Goal: Task Accomplishment & Management: Use online tool/utility

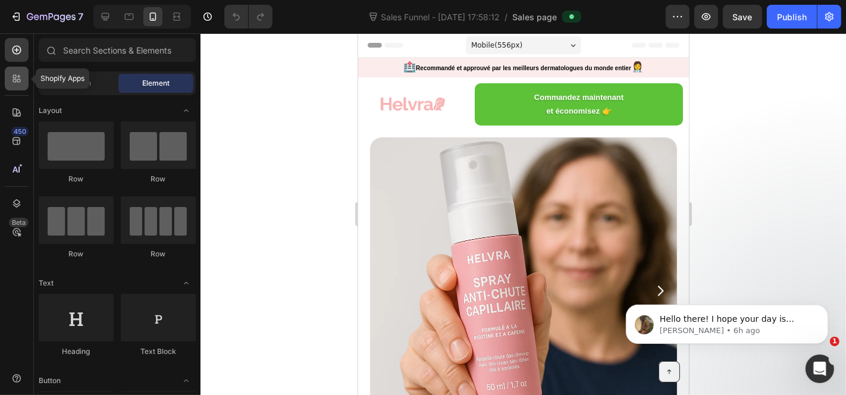
click at [19, 86] on div at bounding box center [17, 79] width 24 height 24
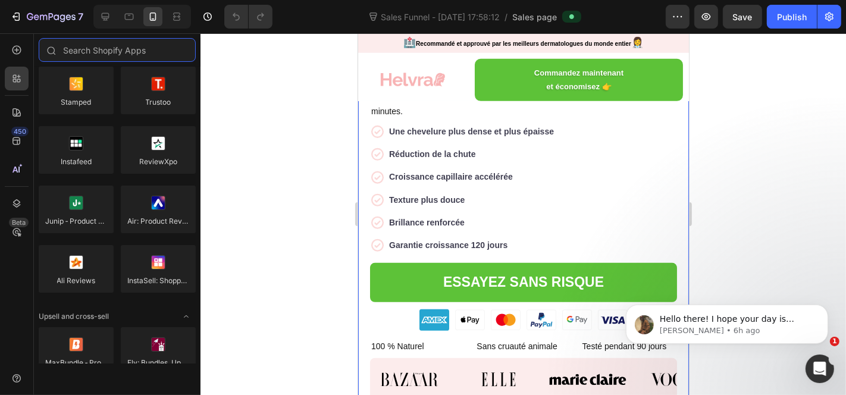
scroll to position [198, 0]
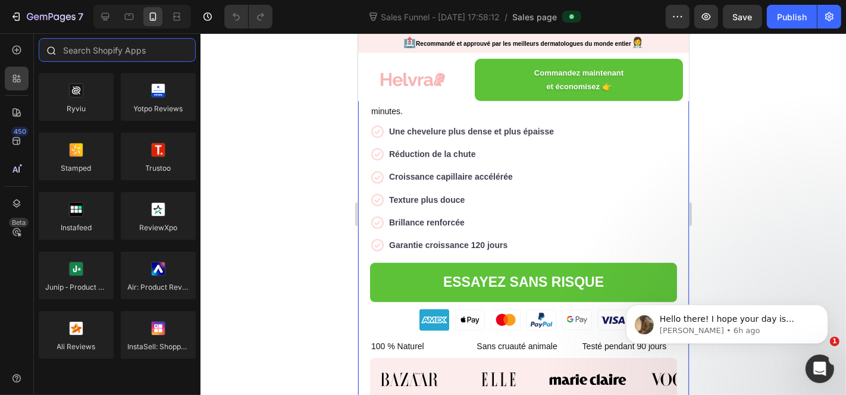
click at [131, 49] on input "text" at bounding box center [117, 50] width 157 height 24
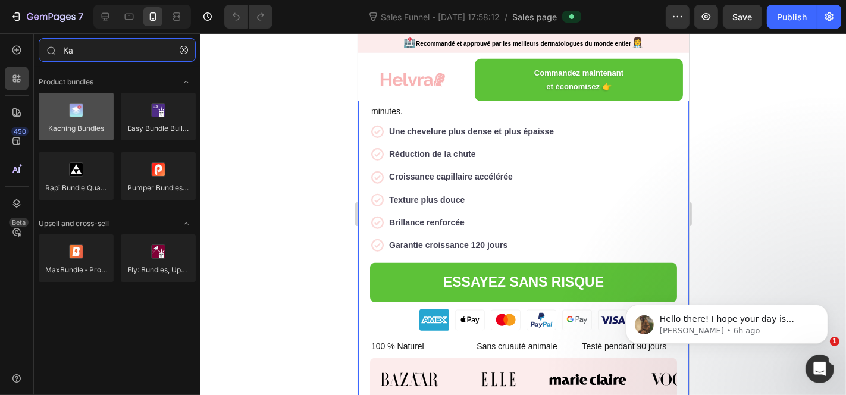
type input "Ka"
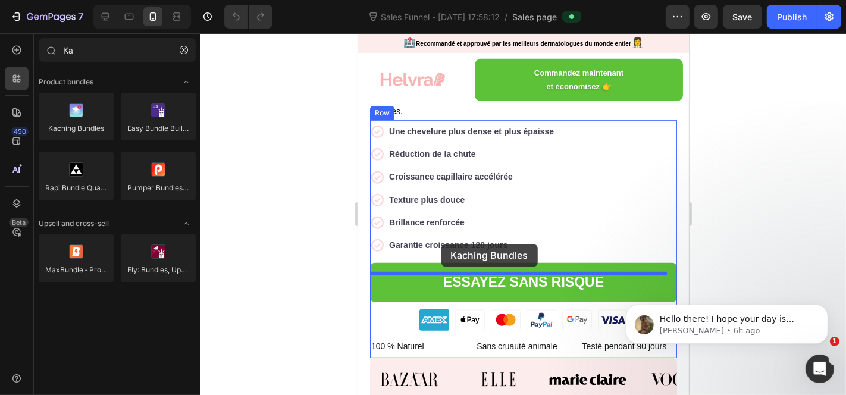
drag, startPoint x: 455, startPoint y: 148, endPoint x: 441, endPoint y: 243, distance: 96.3
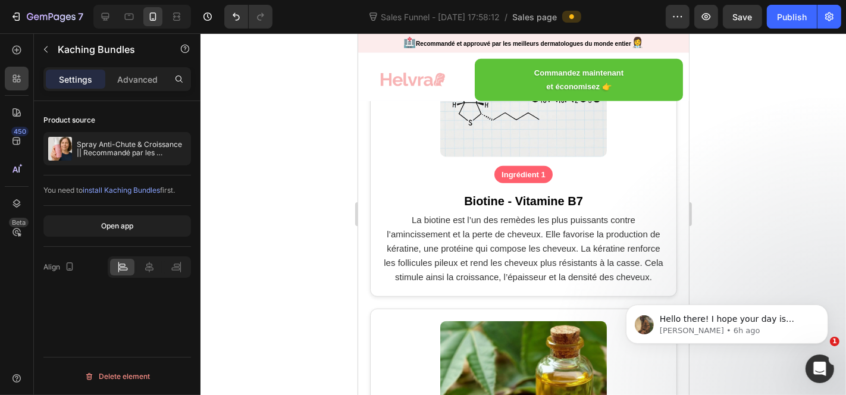
scroll to position [727, 0]
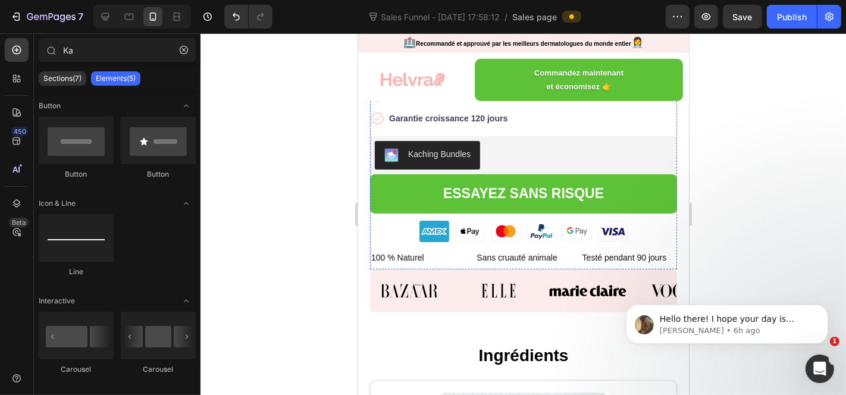
scroll to position [661, 0]
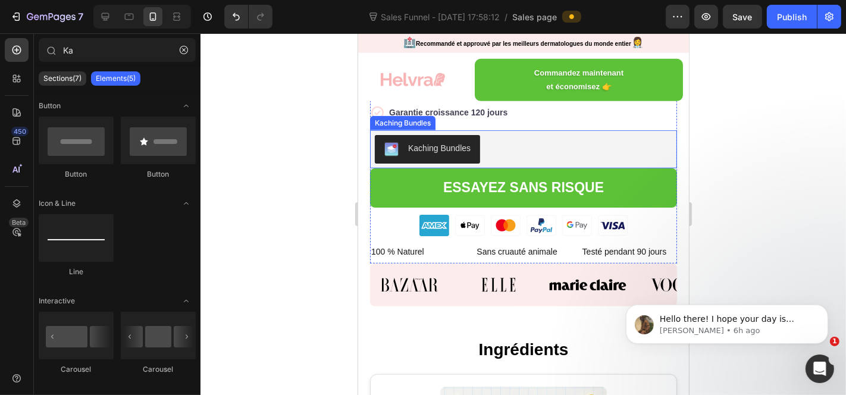
click at [456, 154] on div "Kaching Bundles" at bounding box center [439, 148] width 62 height 12
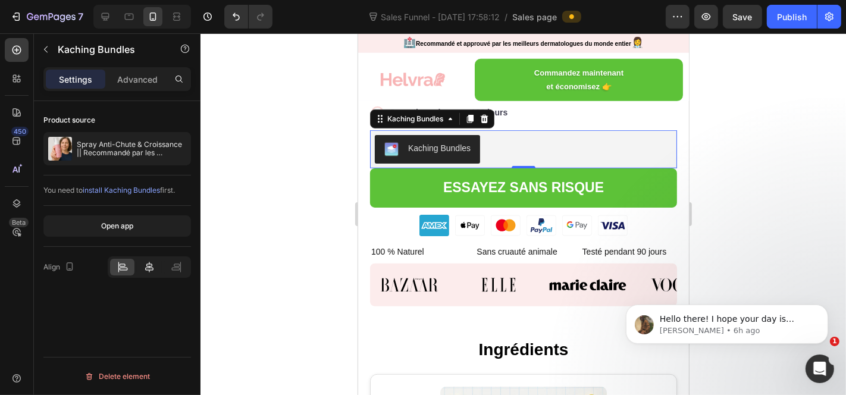
click at [149, 267] on icon at bounding box center [149, 267] width 8 height 11
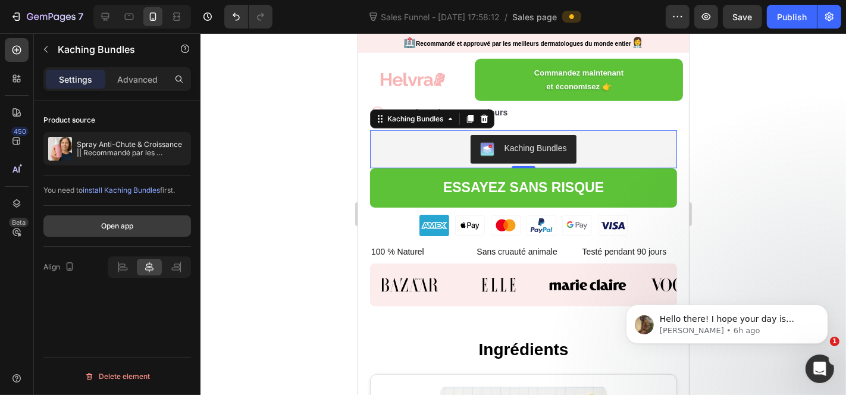
click at [146, 231] on button "Open app" at bounding box center [117, 225] width 148 height 21
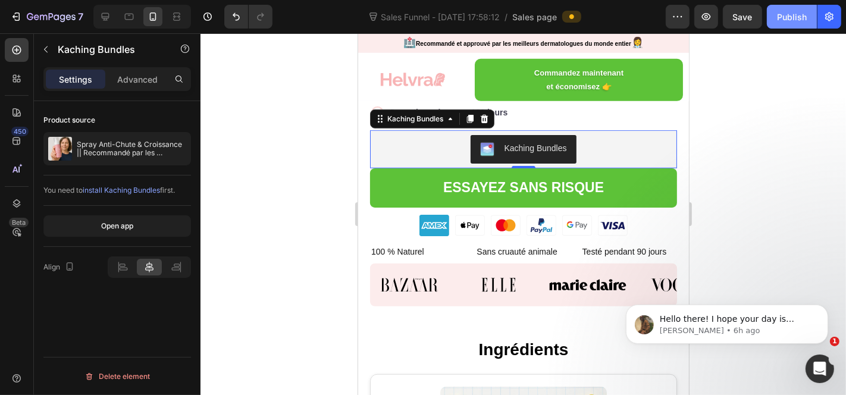
click at [781, 16] on div "Publish" at bounding box center [792, 17] width 30 height 12
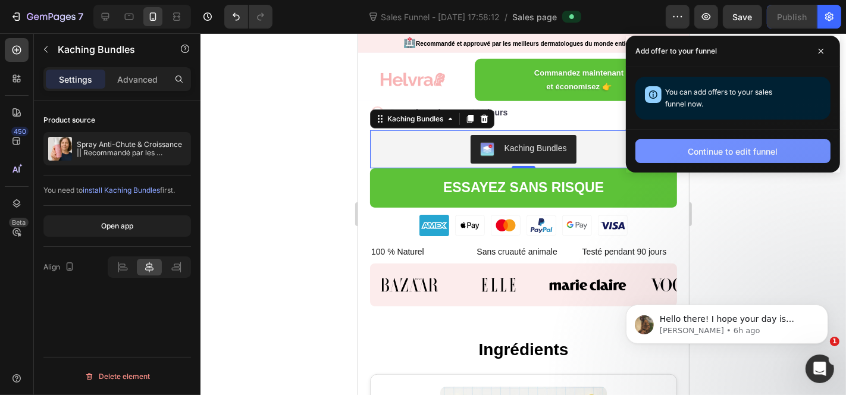
click at [751, 148] on div "Continue to edit funnel" at bounding box center [733, 151] width 90 height 12
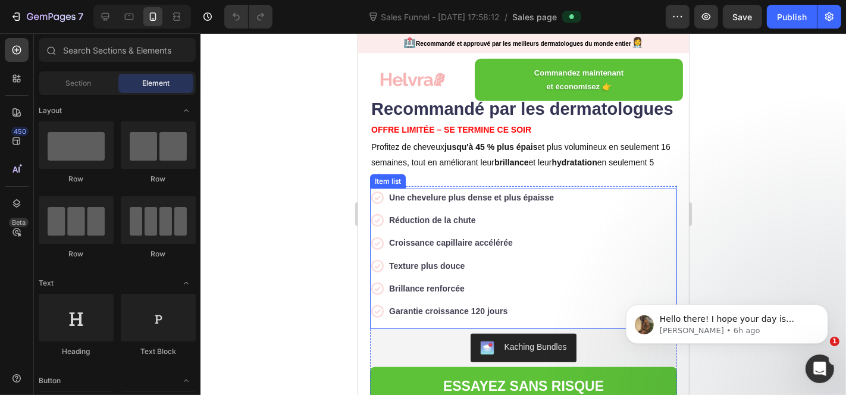
scroll to position [595, 0]
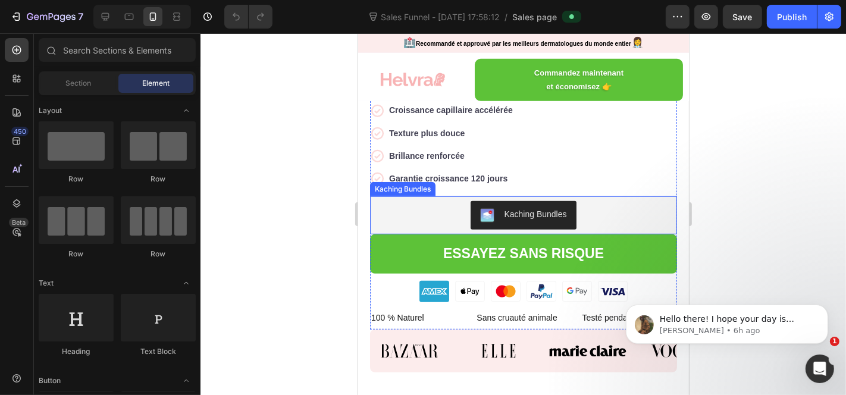
click at [448, 218] on div "Kaching Bundles" at bounding box center [522, 214] width 297 height 29
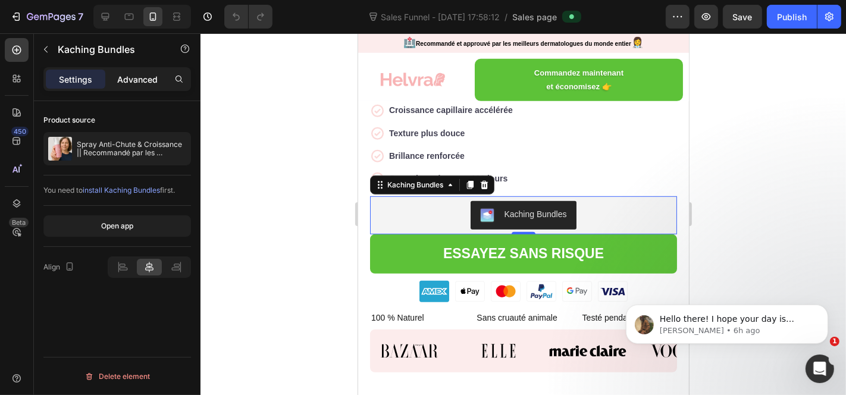
click at [139, 82] on p "Advanced" at bounding box center [137, 79] width 40 height 12
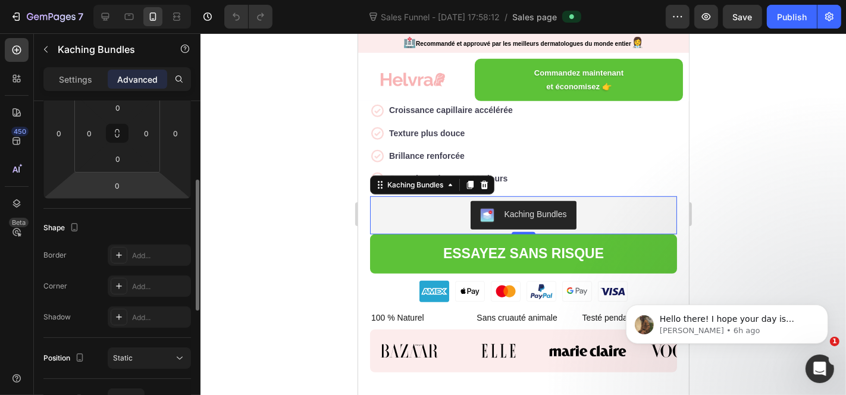
scroll to position [496, 0]
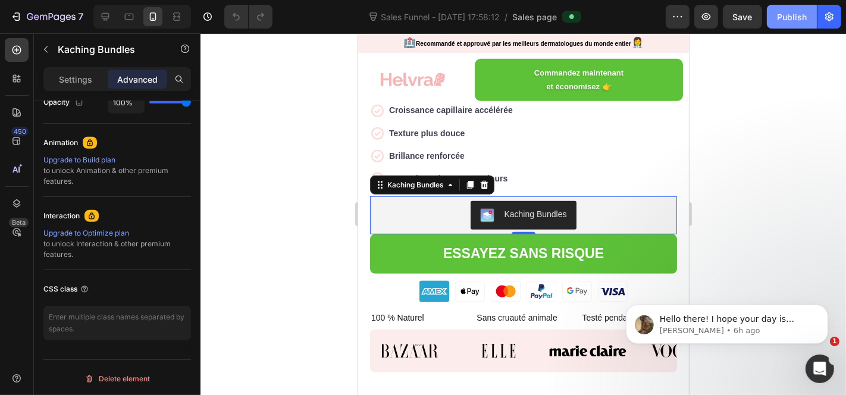
click at [788, 17] on div "Publish" at bounding box center [792, 17] width 30 height 12
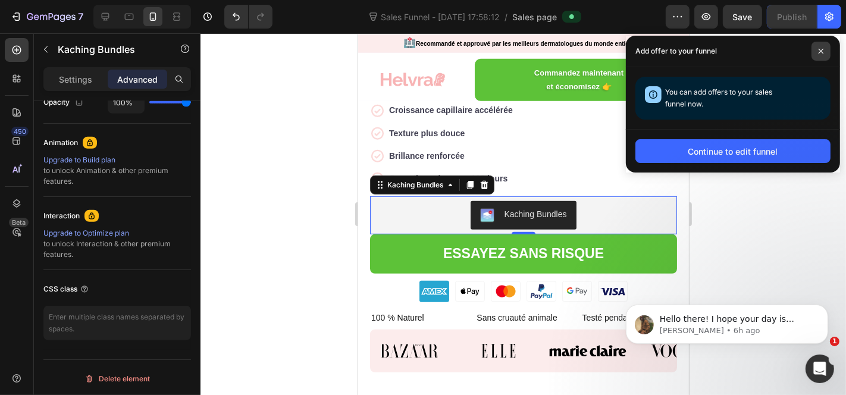
click at [820, 51] on icon at bounding box center [821, 51] width 5 height 5
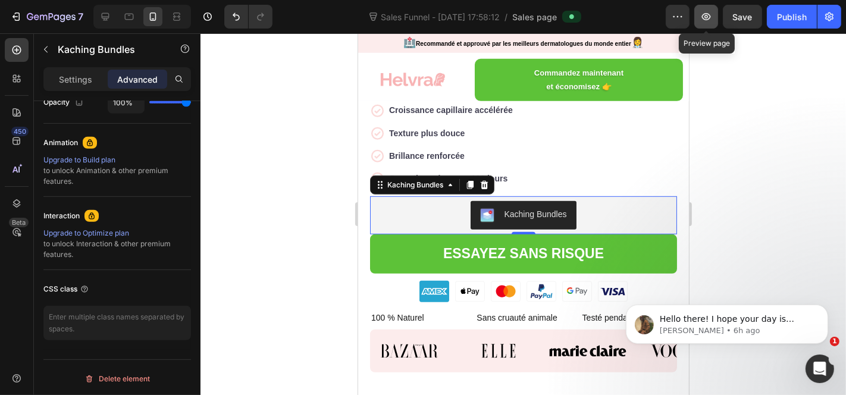
click at [717, 20] on button "button" at bounding box center [706, 17] width 24 height 24
